Goal: Find specific page/section: Find specific page/section

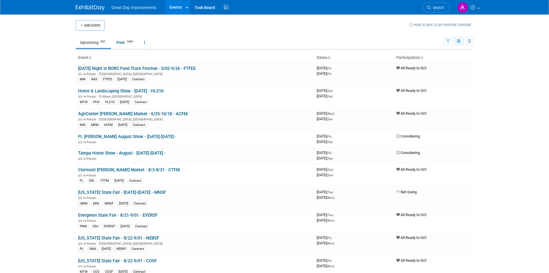
click at [458, 40] on icon "button" at bounding box center [459, 42] width 4 height 4
click at [448, 40] on icon "button" at bounding box center [449, 42] width 4 height 4
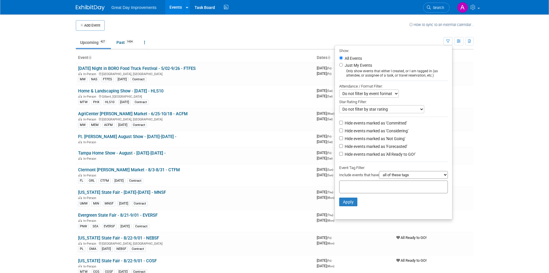
click at [346, 192] on div at bounding box center [393, 186] width 109 height 13
click at [346, 186] on input "text" at bounding box center [365, 186] width 46 height 6
type input "SE"
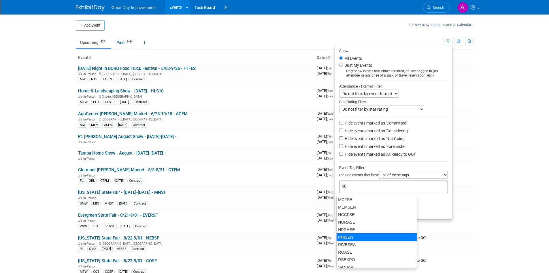
scroll to position [202, 0]
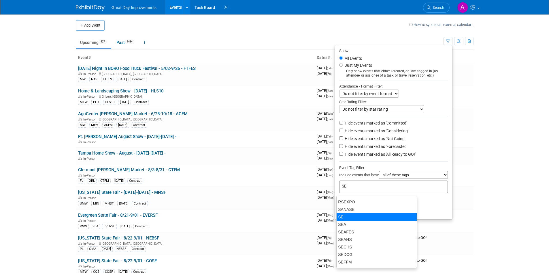
click at [358, 217] on div "SE" at bounding box center [377, 217] width 81 height 8
type input "SE"
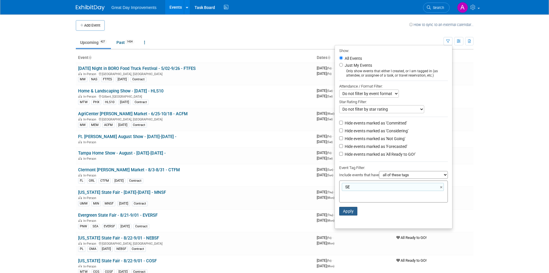
click at [352, 214] on button "Apply" at bounding box center [348, 211] width 18 height 9
